Goal: Book appointment/travel/reservation

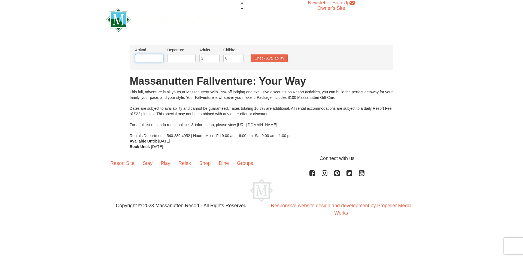
click at [143, 58] on input "text" at bounding box center [149, 58] width 28 height 8
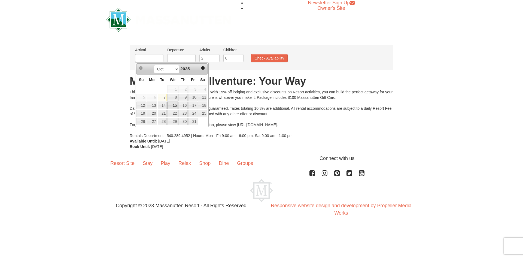
click at [178, 106] on link "15" at bounding box center [172, 105] width 11 height 8
type input "[DATE]"
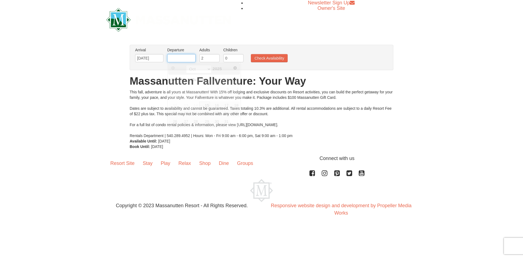
click at [183, 59] on input "text" at bounding box center [181, 58] width 28 height 8
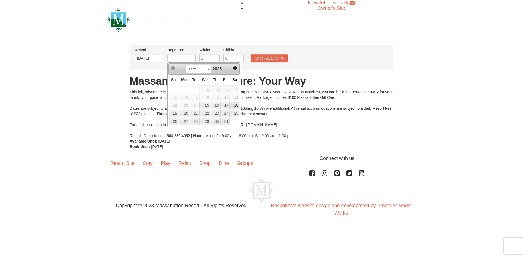
click at [234, 105] on link "18" at bounding box center [234, 105] width 9 height 8
type input "[DATE]"
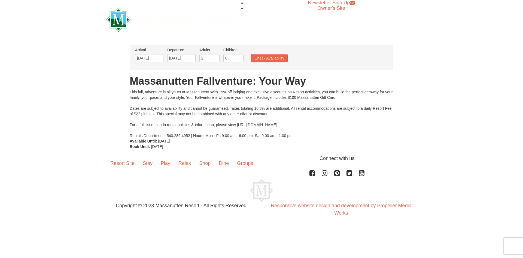
click at [165, 59] on ul "Arrival Please format dates MM/DD/YYYY Please format dates MM/DD/YYYY [DATE] De…" at bounding box center [259, 56] width 250 height 18
click at [157, 58] on input "[DATE]" at bounding box center [149, 58] width 28 height 8
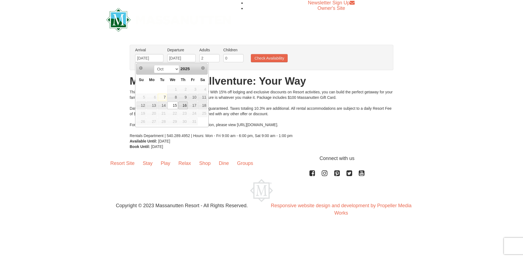
click at [187, 106] on link "16" at bounding box center [183, 105] width 9 height 8
type input "[DATE]"
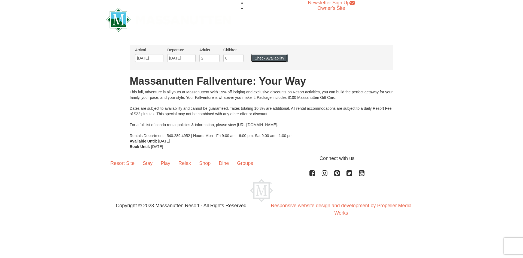
click at [280, 59] on button "Check Availability" at bounding box center [269, 58] width 37 height 8
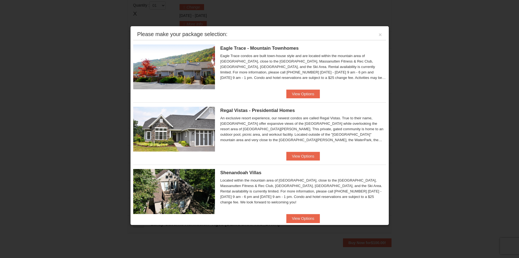
scroll to position [167, 0]
